Goal: Contribute content: Contribute content

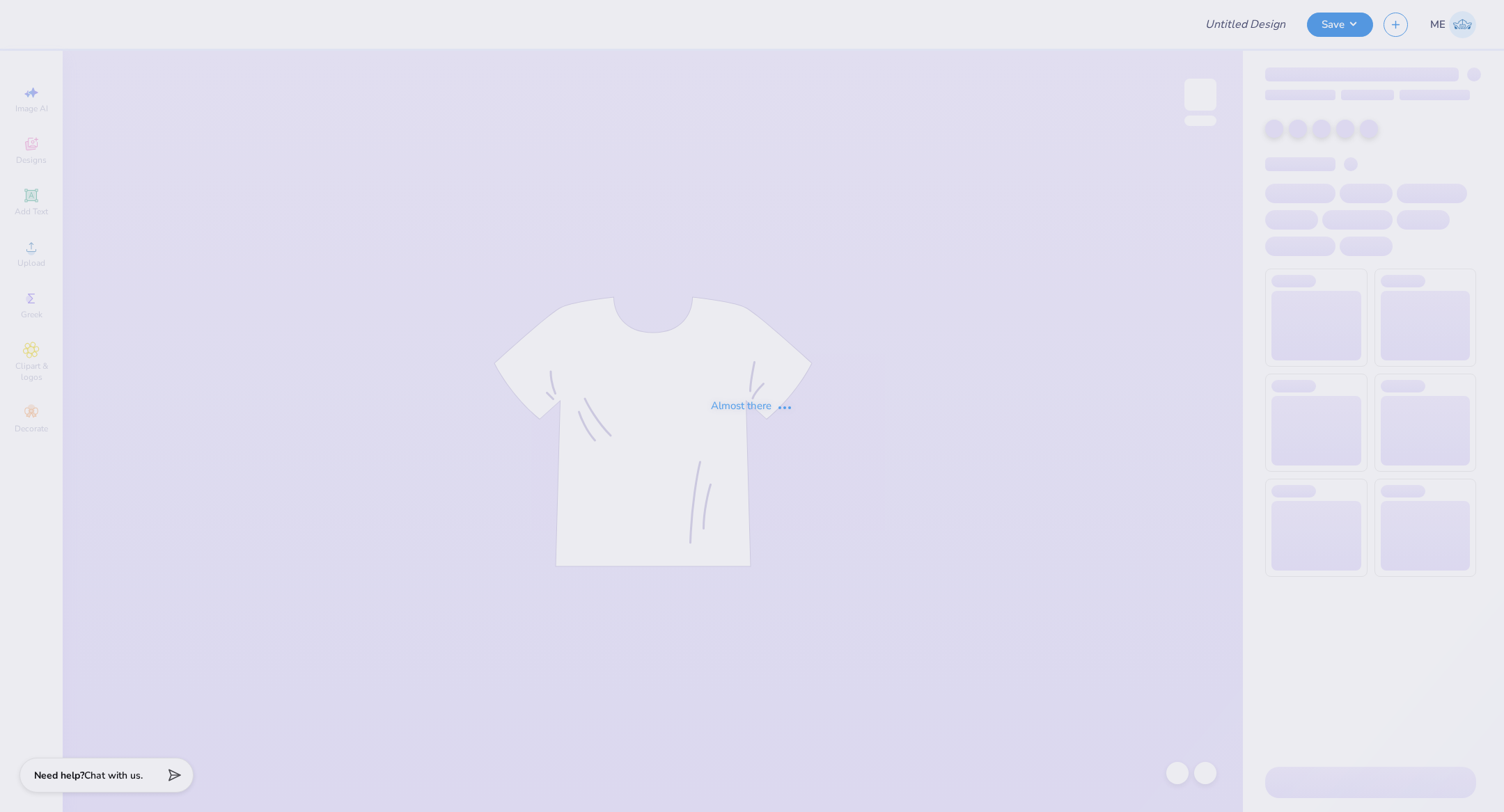
type input "bid day"
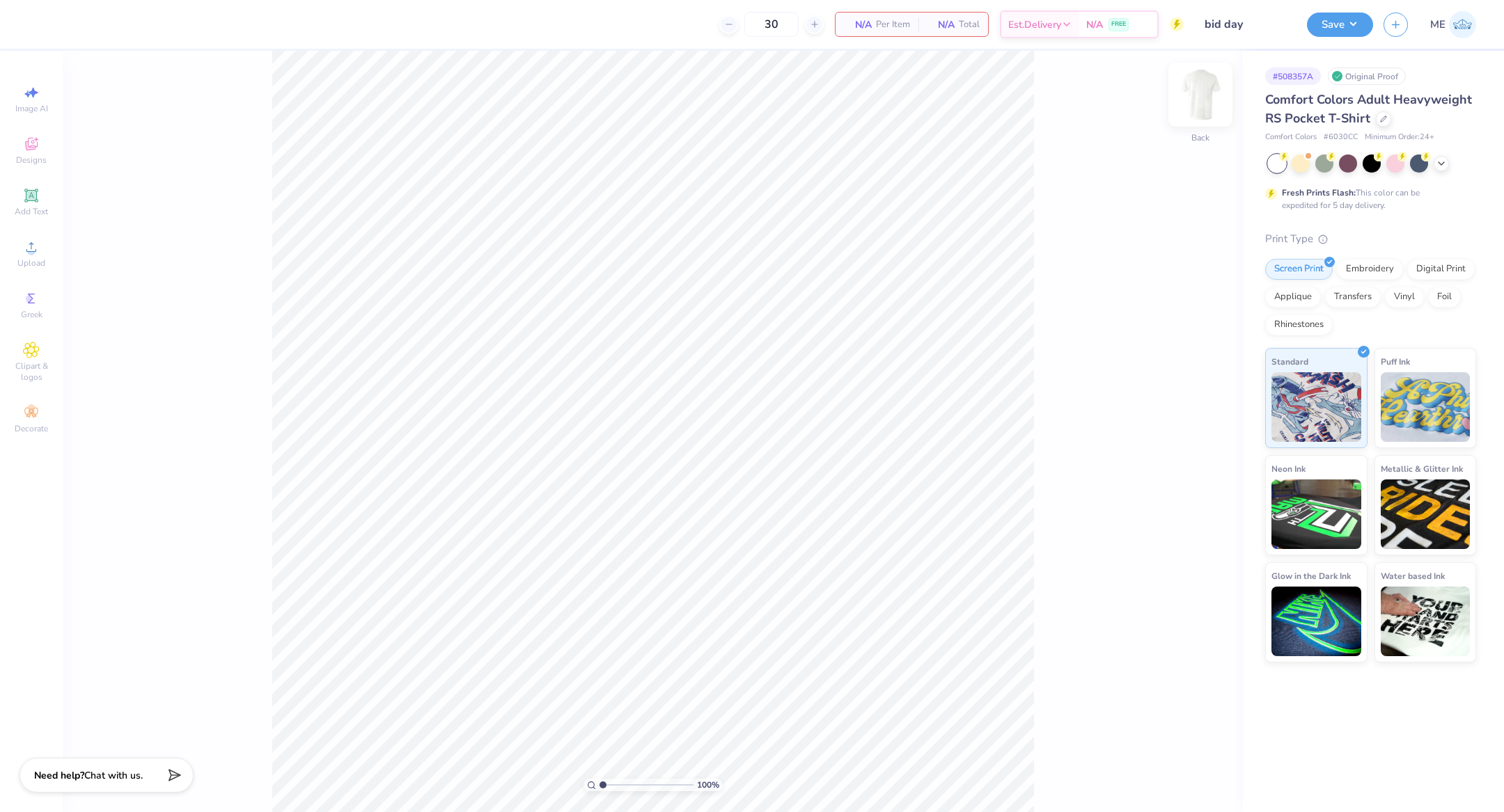
click at [1194, 94] on img at bounding box center [1201, 94] width 56 height 56
click at [22, 241] on div "Upload" at bounding box center [31, 254] width 49 height 41
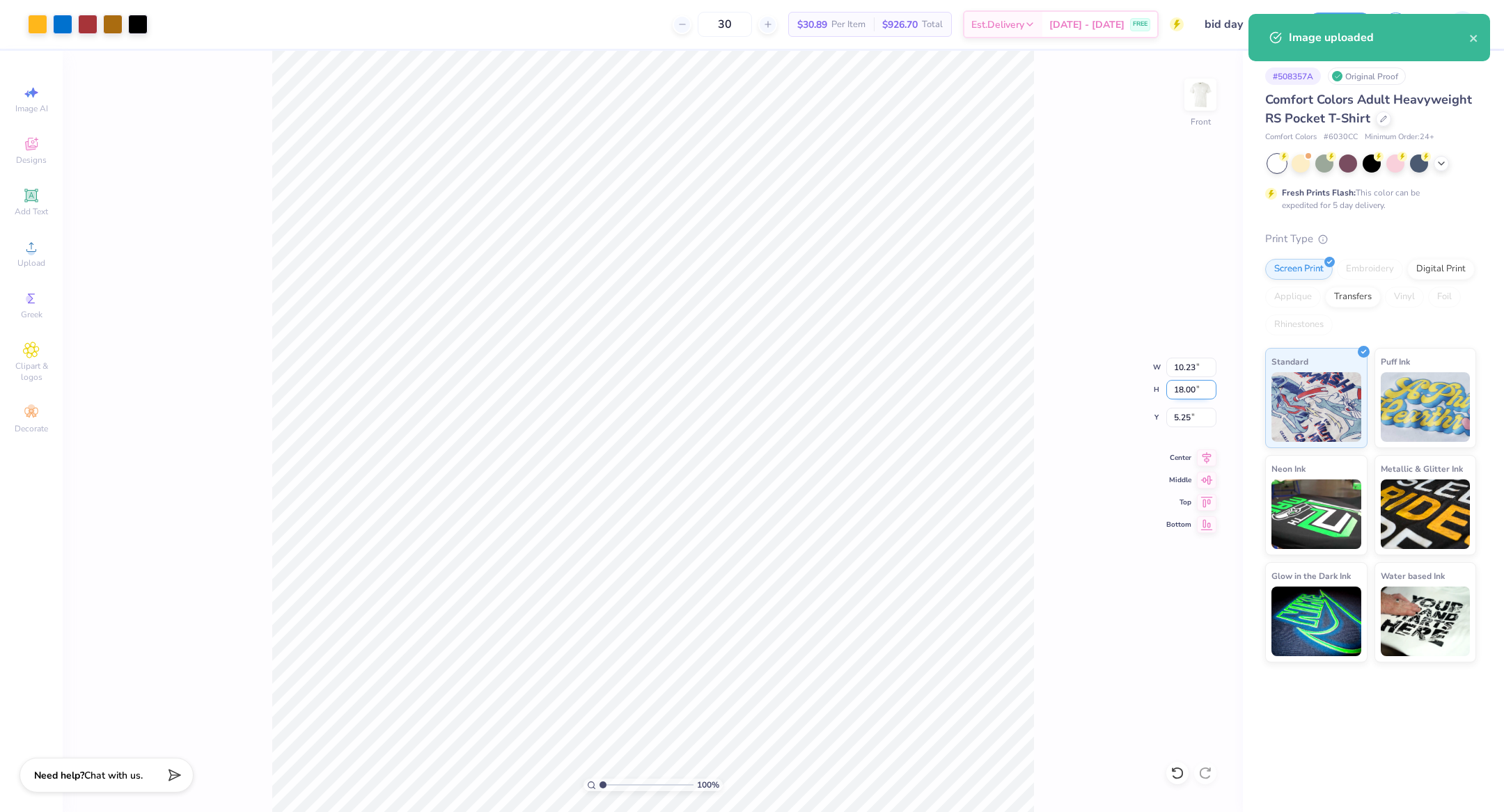
click at [1195, 389] on input "18.00" at bounding box center [1192, 390] width 50 height 20
type input "15"
type input "8.53"
type input "15.00"
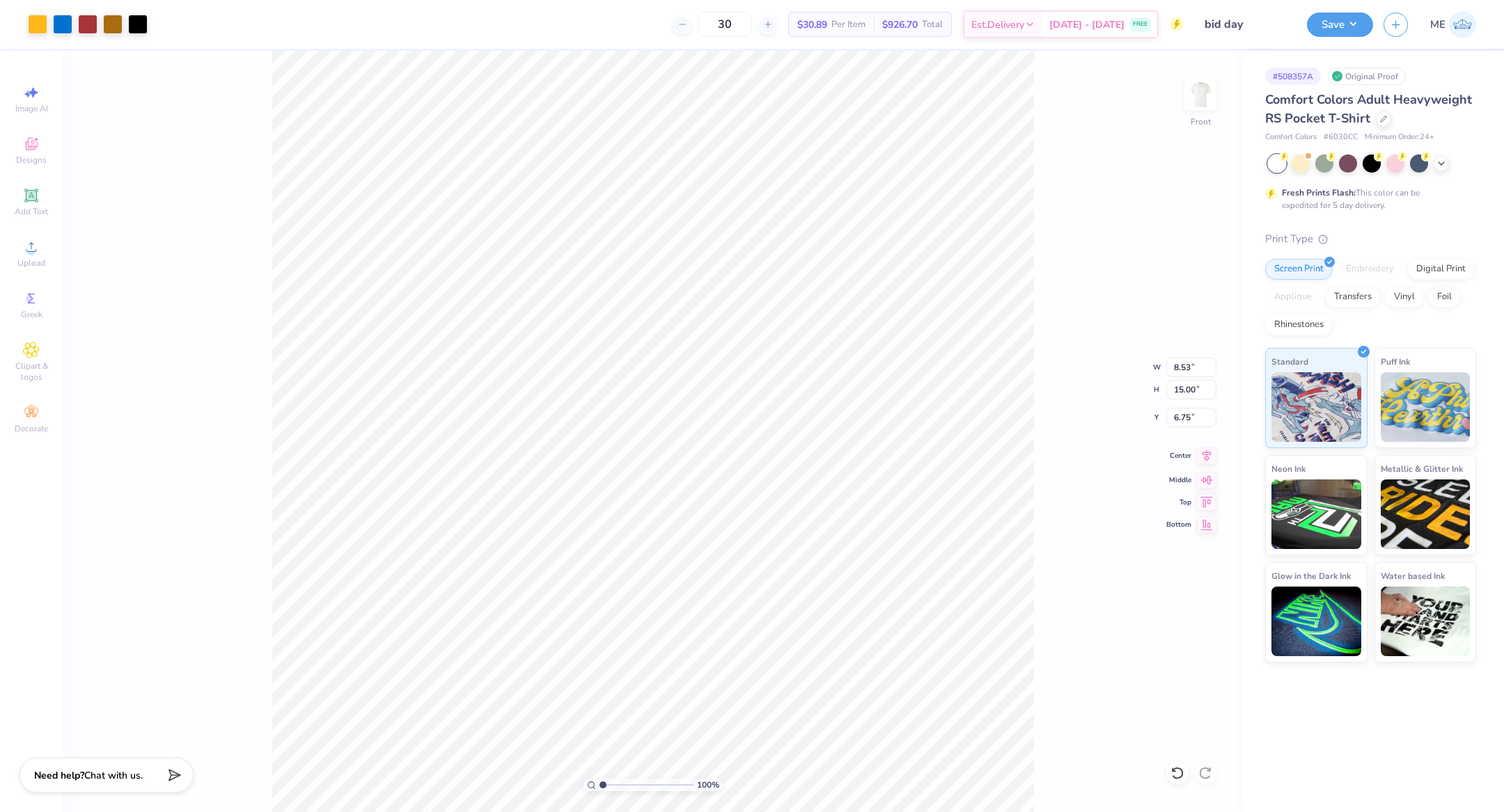
click at [1204, 460] on icon at bounding box center [1207, 456] width 20 height 17
click at [1189, 420] on input "6.75" at bounding box center [1192, 418] width 50 height 20
click at [1212, 455] on icon at bounding box center [1207, 456] width 20 height 17
click at [1188, 423] on input "2.50" at bounding box center [1192, 418] width 50 height 20
type input "3.00"
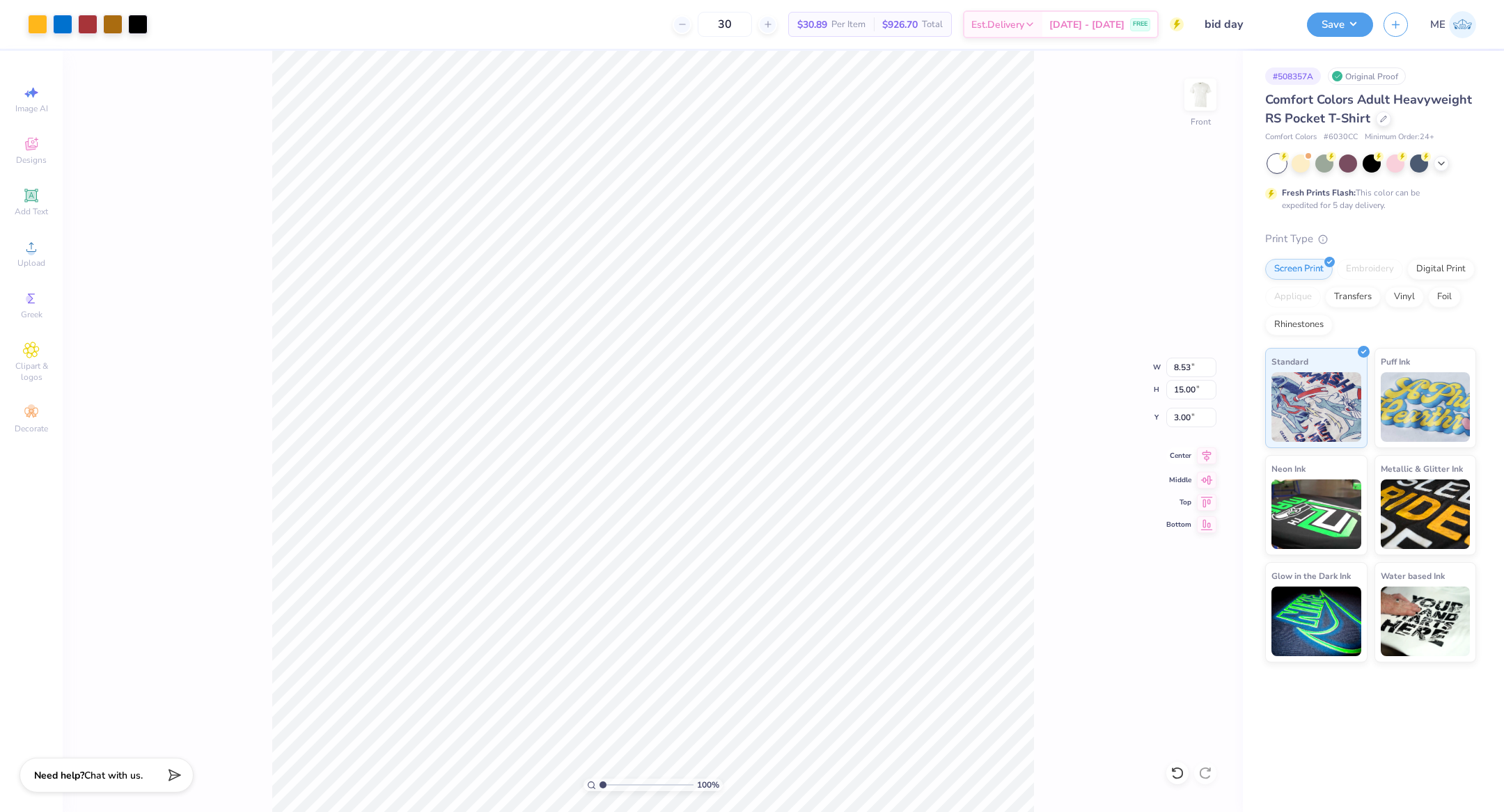
click at [1204, 464] on div "100 % Front W 8.53 8.53 " H 15.00 15.00 " Y 3.00 3.00 " Center Middle Top Bottom" at bounding box center [653, 432] width 1180 height 762
click at [1201, 87] on img at bounding box center [1201, 94] width 56 height 56
click at [35, 245] on icon at bounding box center [31, 246] width 17 height 17
click at [10, 238] on div "Upload" at bounding box center [31, 254] width 49 height 41
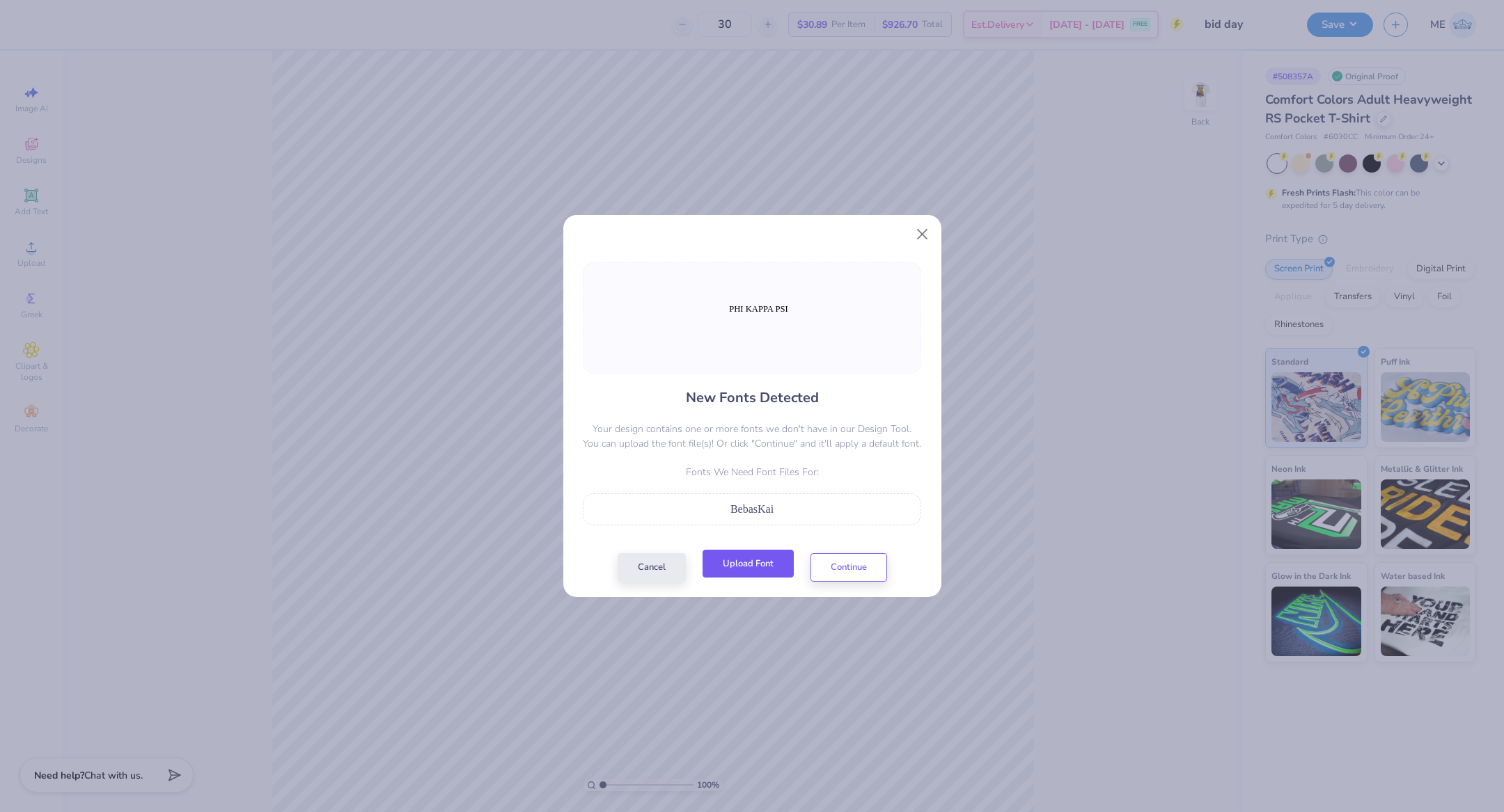
click at [756, 562] on button "Upload Font" at bounding box center [748, 564] width 91 height 29
click at [881, 569] on button "Continue" at bounding box center [848, 564] width 76 height 29
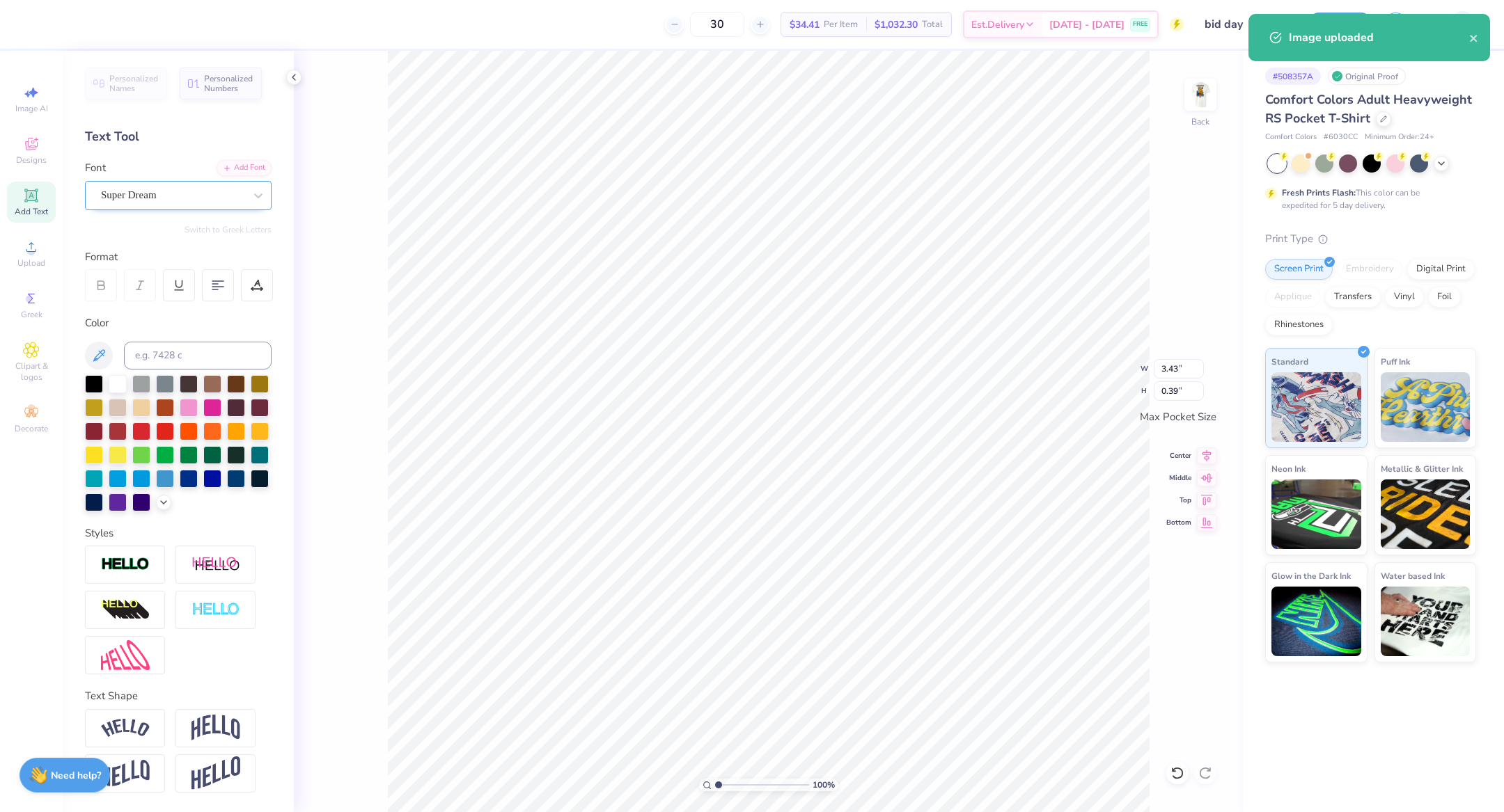
click at [223, 191] on div "Super Dream" at bounding box center [173, 195] width 147 height 22
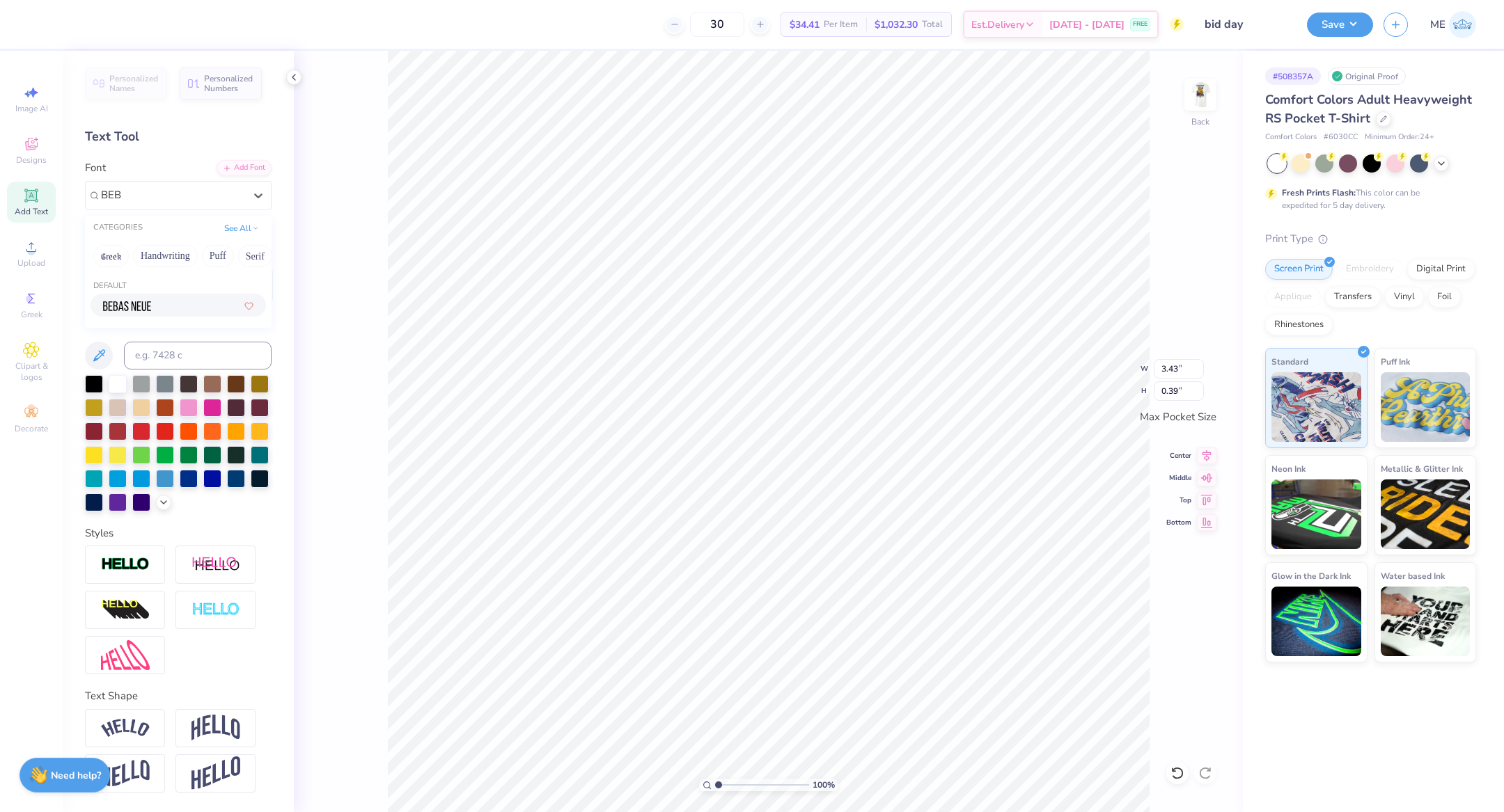
click at [181, 304] on div at bounding box center [178, 305] width 150 height 14
type input "BEB"
type input "2.16"
type input "0.38"
click at [1171, 370] on input "2.16" at bounding box center [1179, 369] width 50 height 20
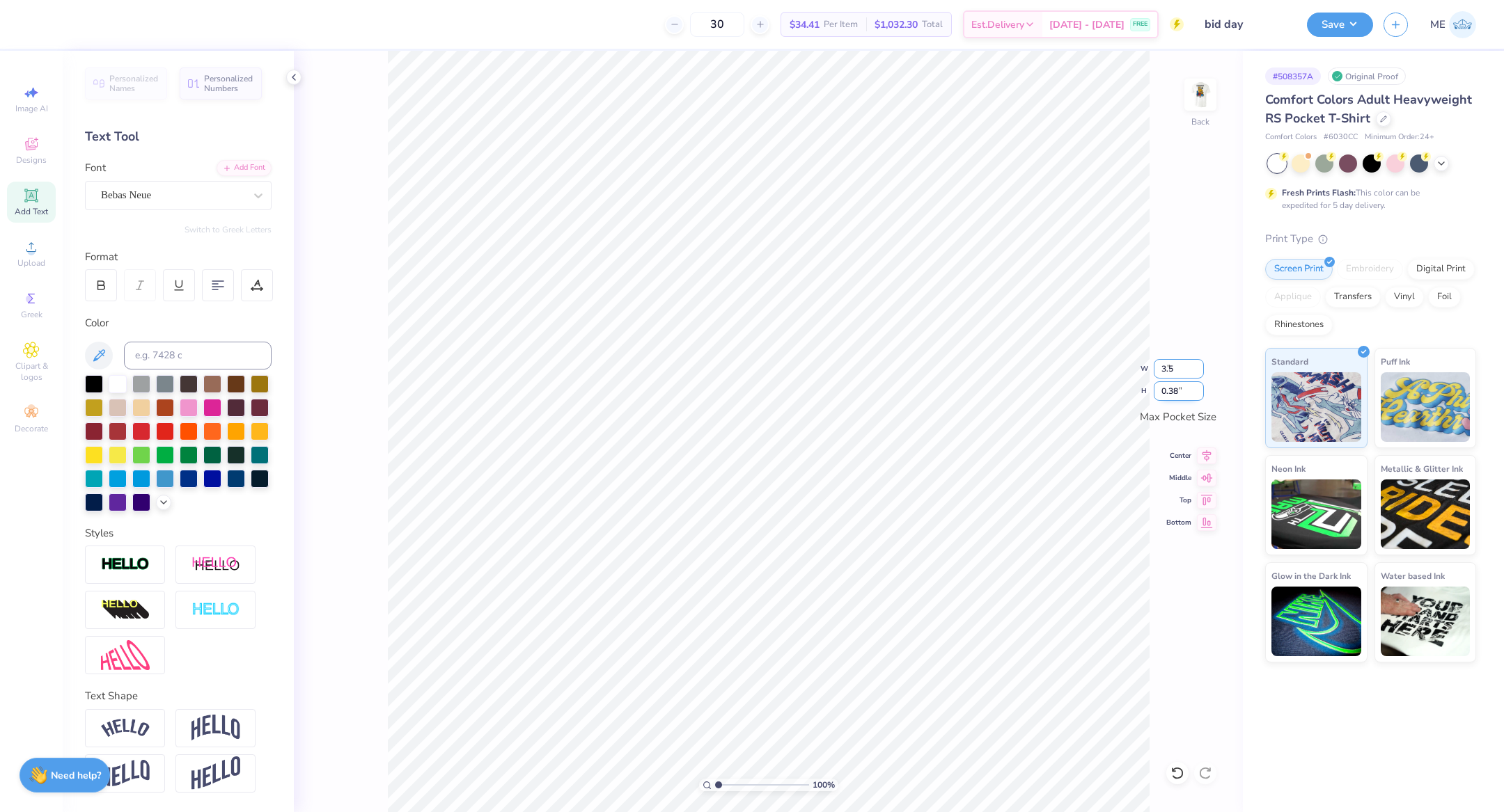
type input "3.50"
type input "0.62"
click at [1201, 459] on icon at bounding box center [1207, 453] width 20 height 17
click at [1212, 92] on img at bounding box center [1201, 94] width 56 height 56
click at [1364, 25] on button "Save" at bounding box center [1340, 22] width 67 height 24
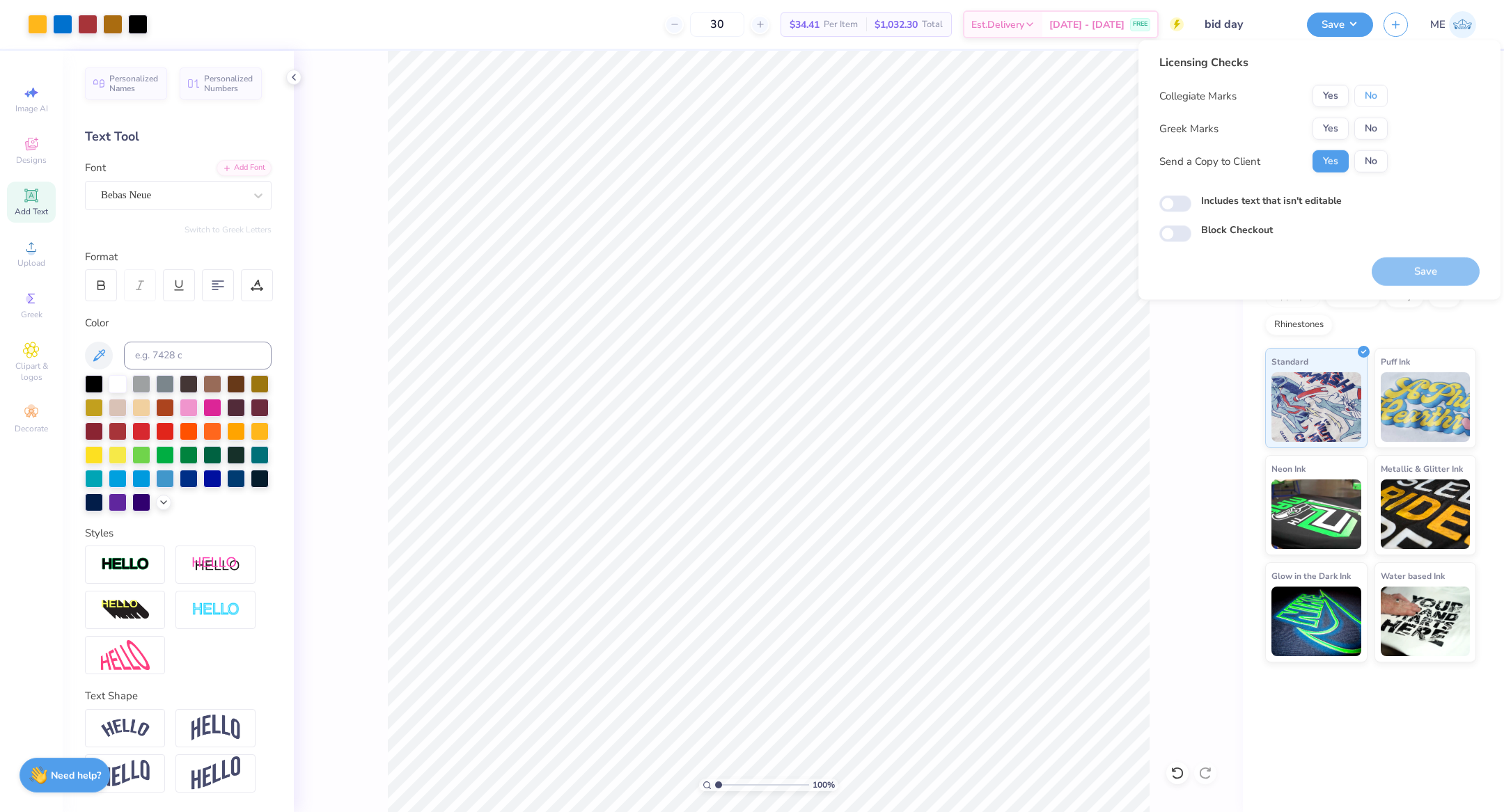
drag, startPoint x: 1380, startPoint y: 98, endPoint x: 1371, endPoint y: 108, distance: 13.5
click at [1379, 100] on button "No" at bounding box center [1371, 95] width 33 height 22
click at [1340, 129] on button "Yes" at bounding box center [1330, 129] width 36 height 22
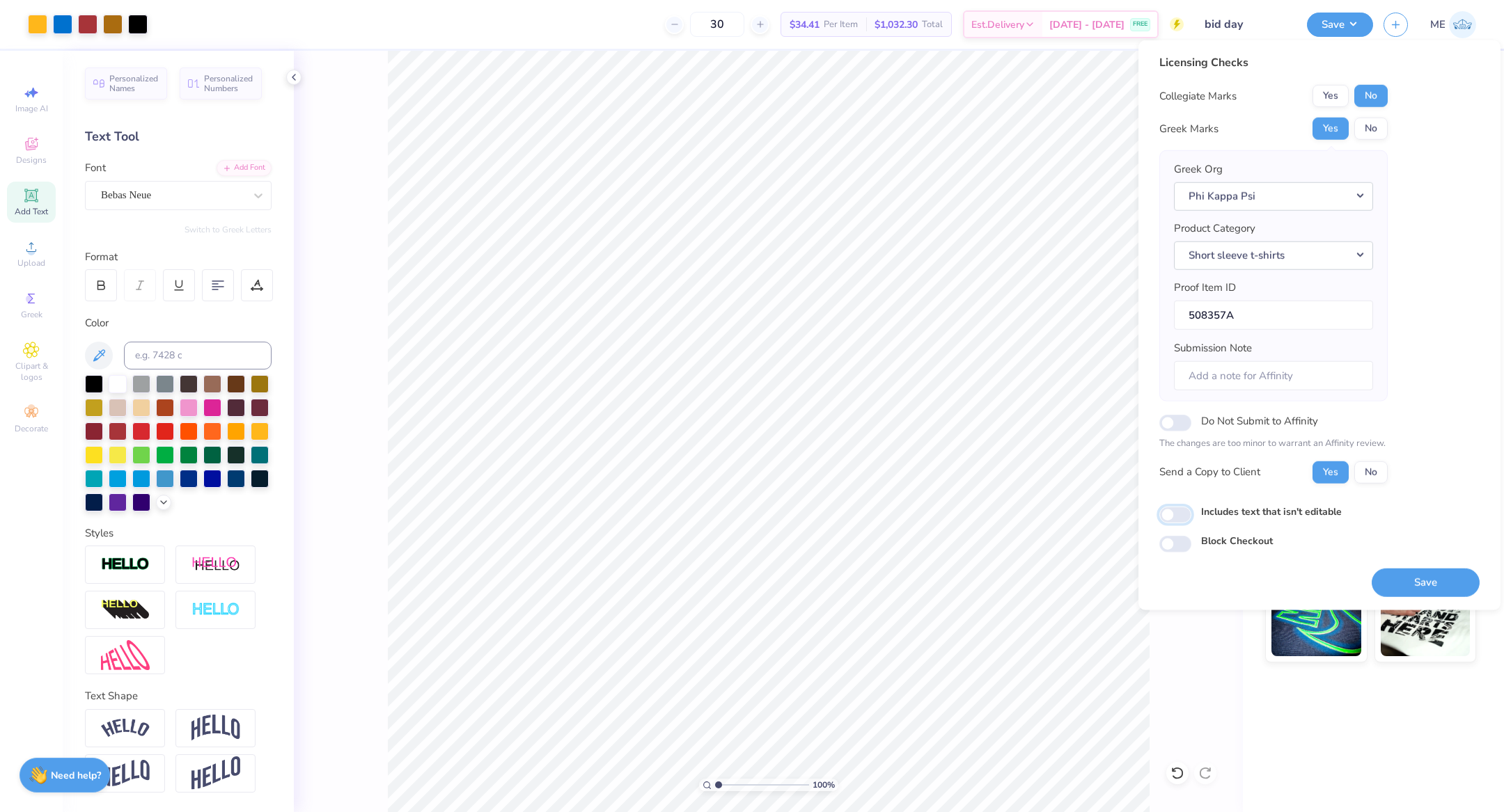
drag, startPoint x: 1170, startPoint y: 509, endPoint x: 1222, endPoint y: 536, distance: 58.6
click at [1171, 510] on input "Includes text that isn't editable" at bounding box center [1176, 515] width 32 height 17
checkbox input "true"
click at [1416, 583] on button "Save" at bounding box center [1426, 583] width 108 height 29
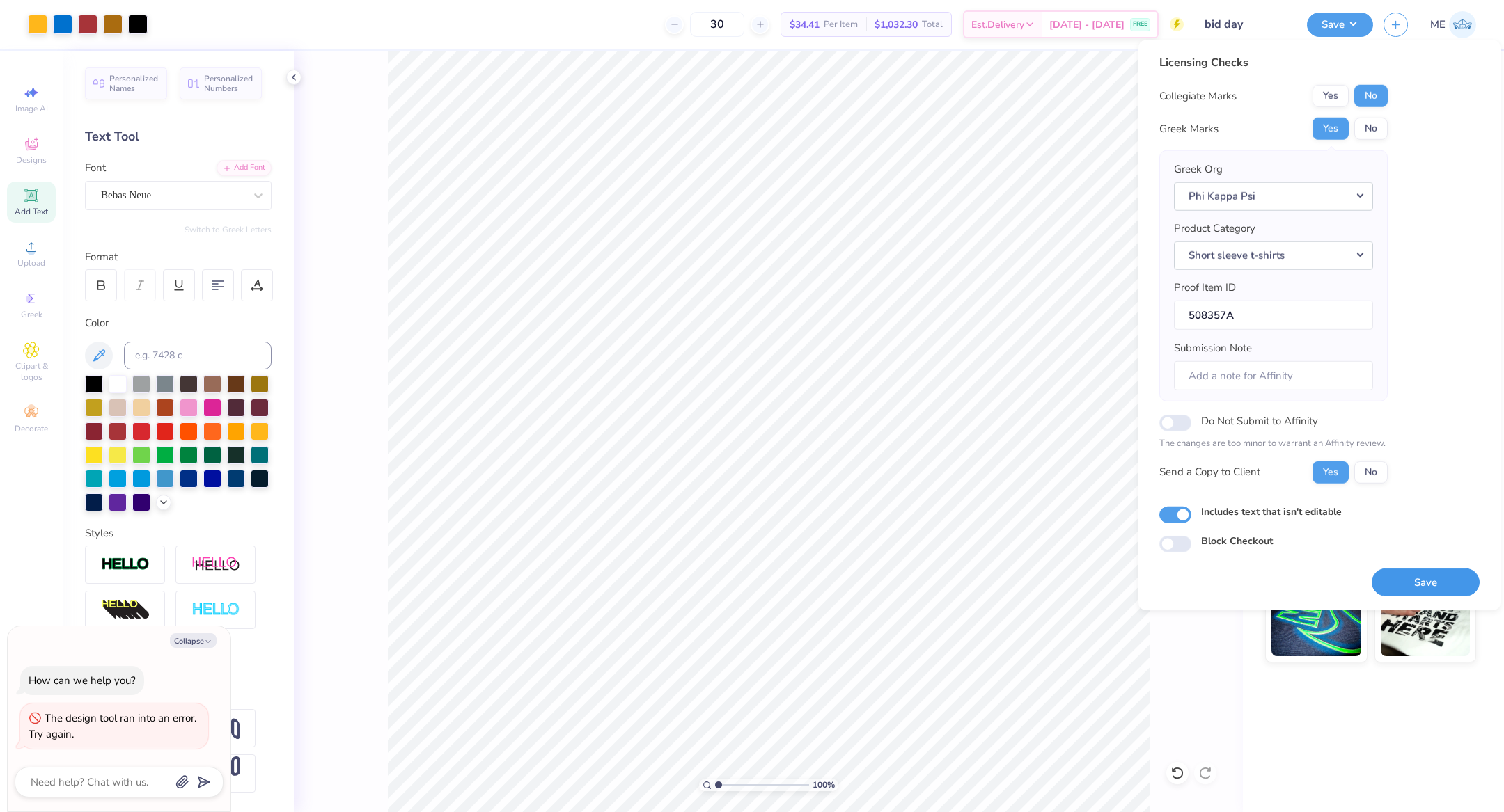
click at [1441, 568] on button "Save" at bounding box center [1426, 583] width 108 height 29
click at [1450, 578] on button "Save" at bounding box center [1426, 583] width 108 height 29
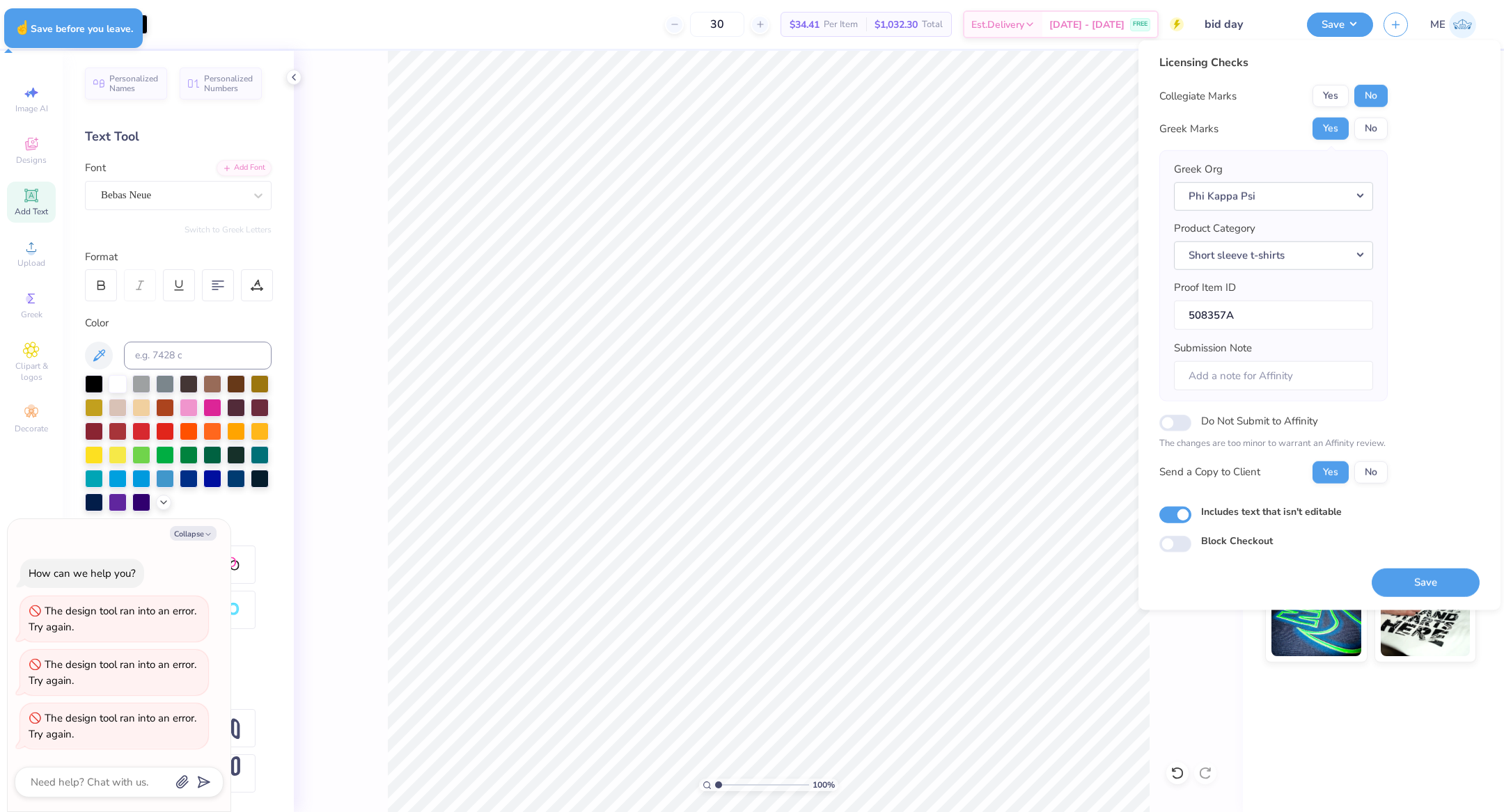
type textarea "x"
